Goal: Transaction & Acquisition: Obtain resource

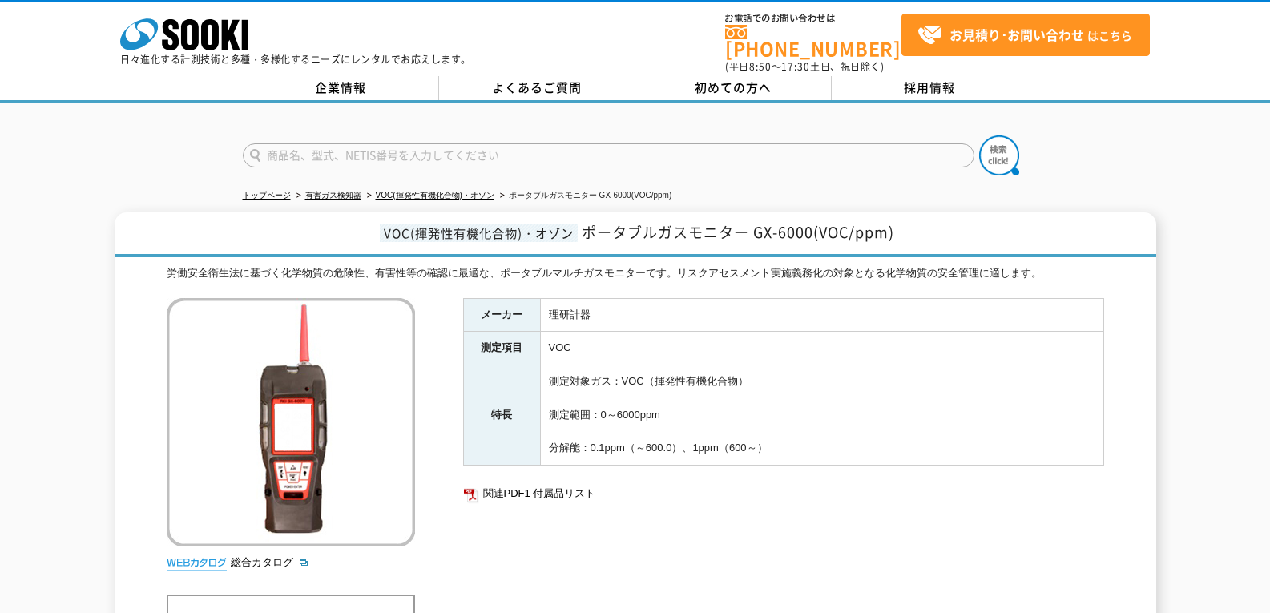
click at [740, 143] on input "text" at bounding box center [608, 155] width 731 height 24
type input "ホーン"
click at [979, 135] on button at bounding box center [999, 155] width 40 height 40
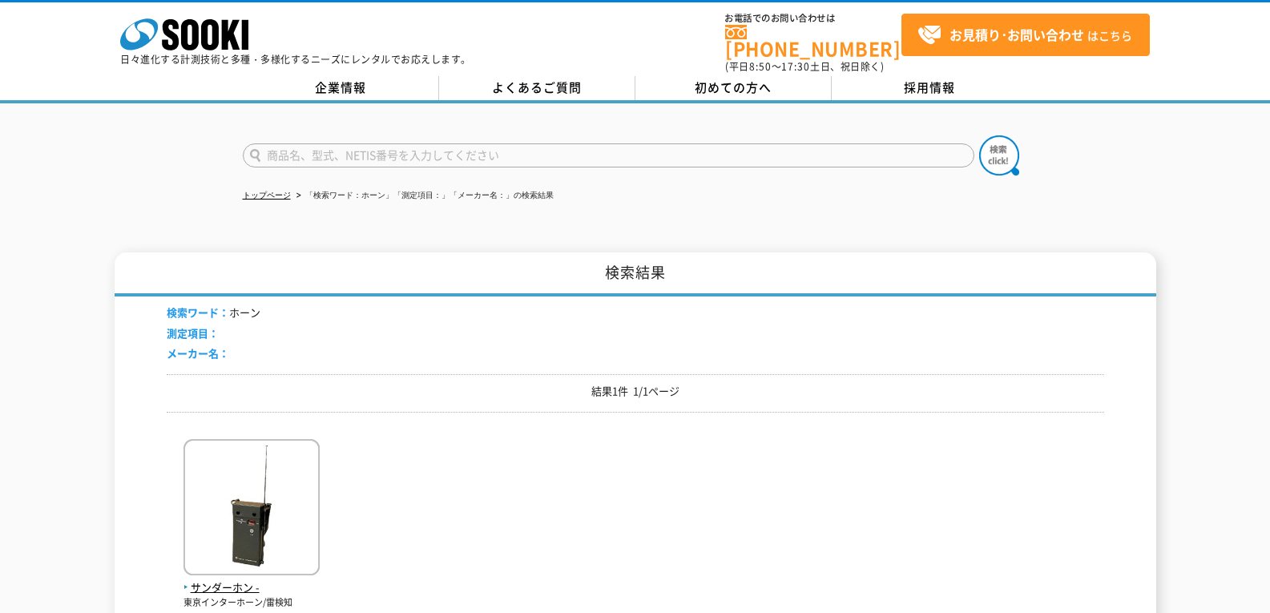
click at [411, 152] on input "text" at bounding box center [608, 155] width 731 height 24
type input "回転灯"
click at [1010, 160] on img at bounding box center [999, 155] width 40 height 40
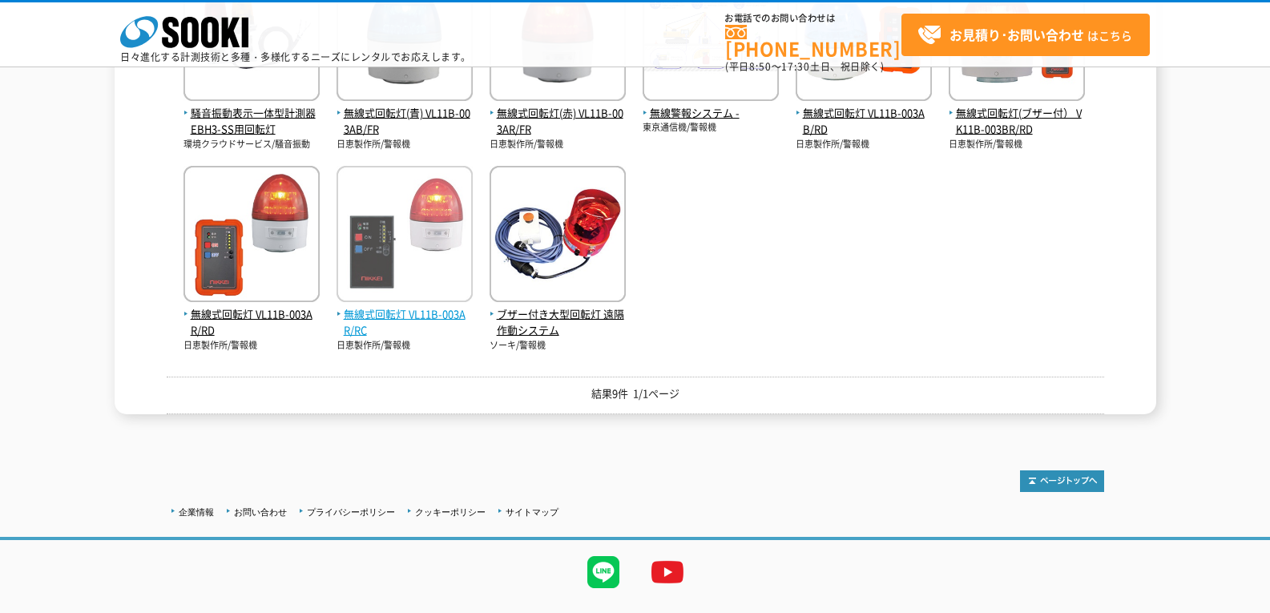
scroll to position [240, 0]
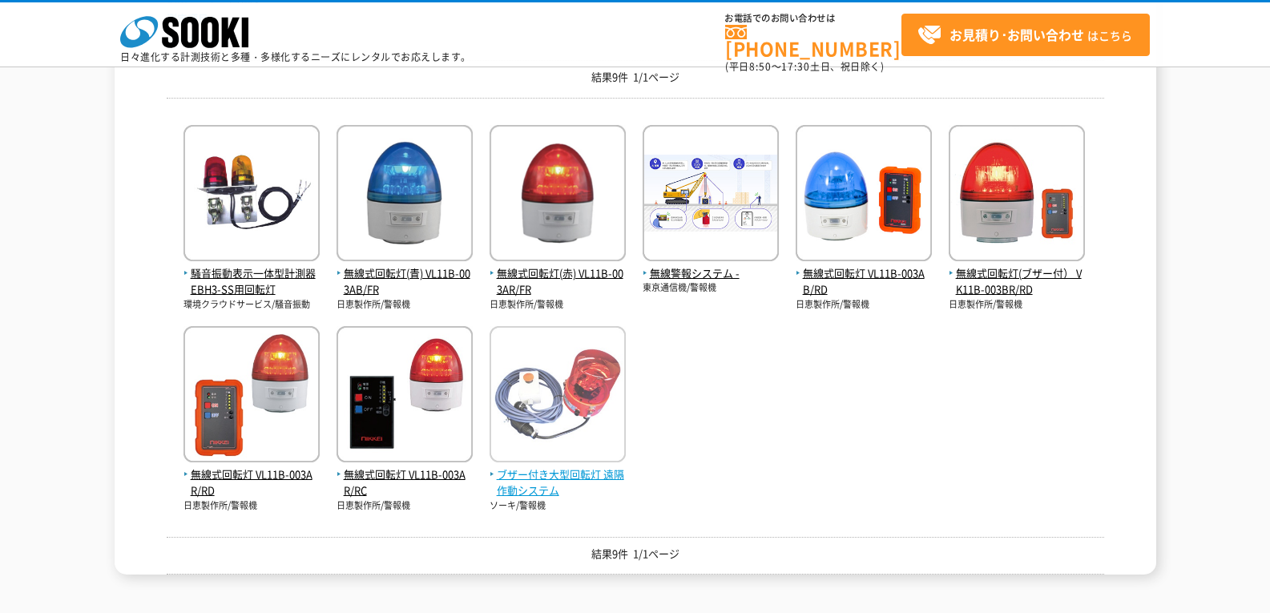
click at [515, 355] on img at bounding box center [557, 396] width 136 height 140
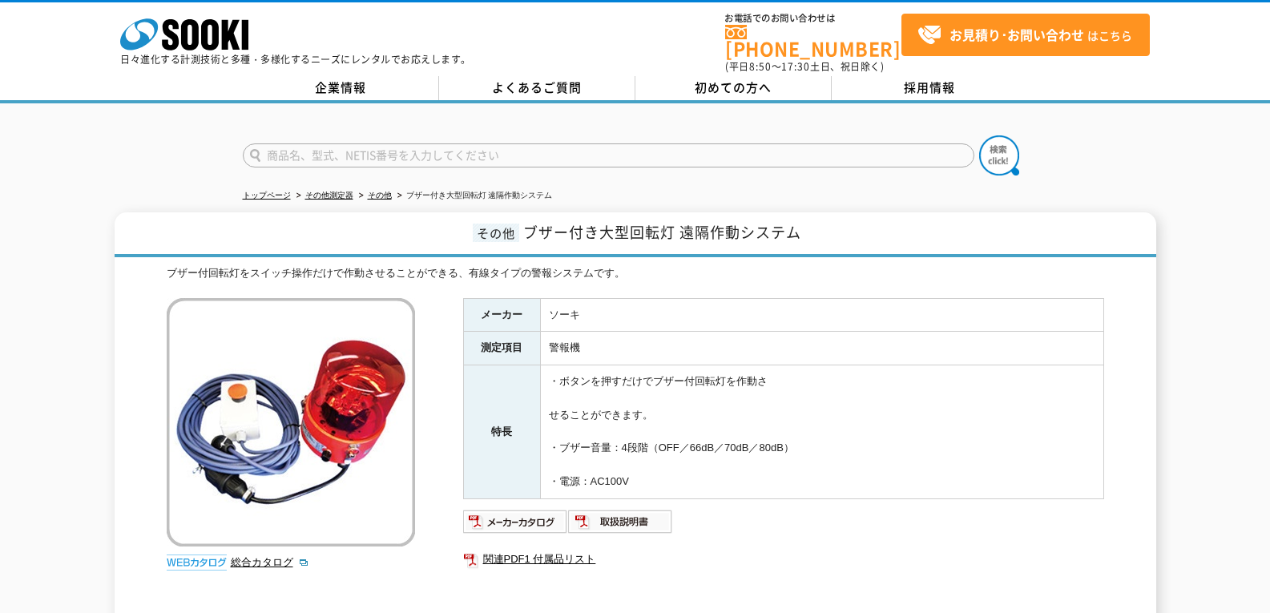
scroll to position [160, 0]
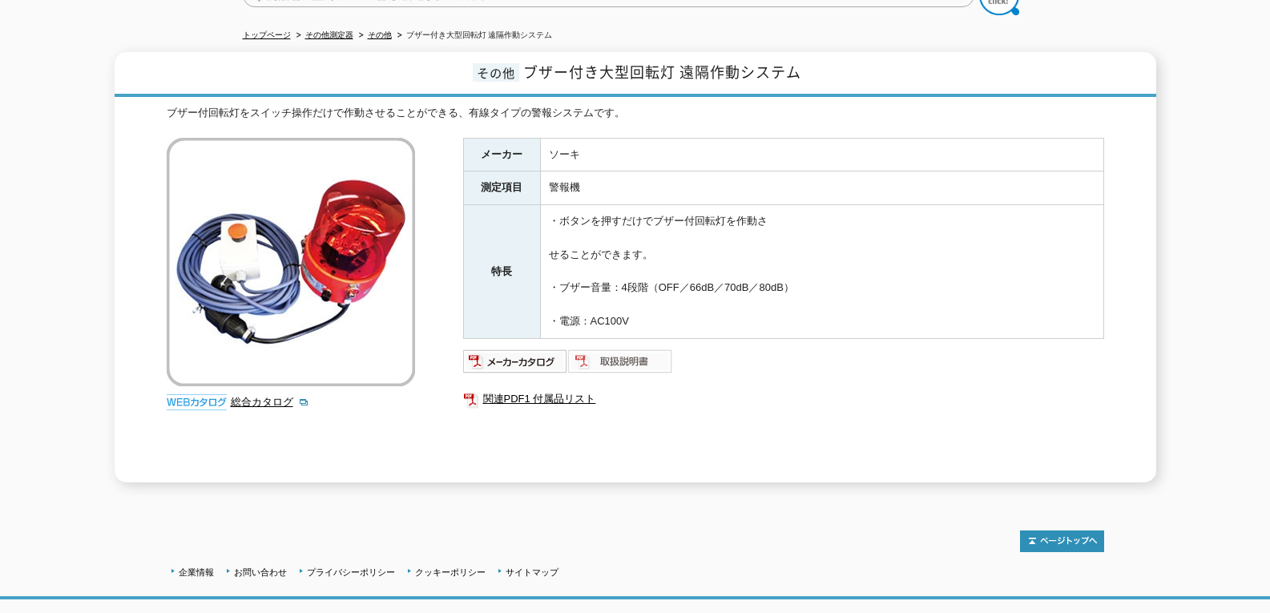
click at [618, 359] on img at bounding box center [620, 361] width 105 height 26
click at [533, 357] on img at bounding box center [515, 361] width 105 height 26
